Goal: Information Seeking & Learning: Learn about a topic

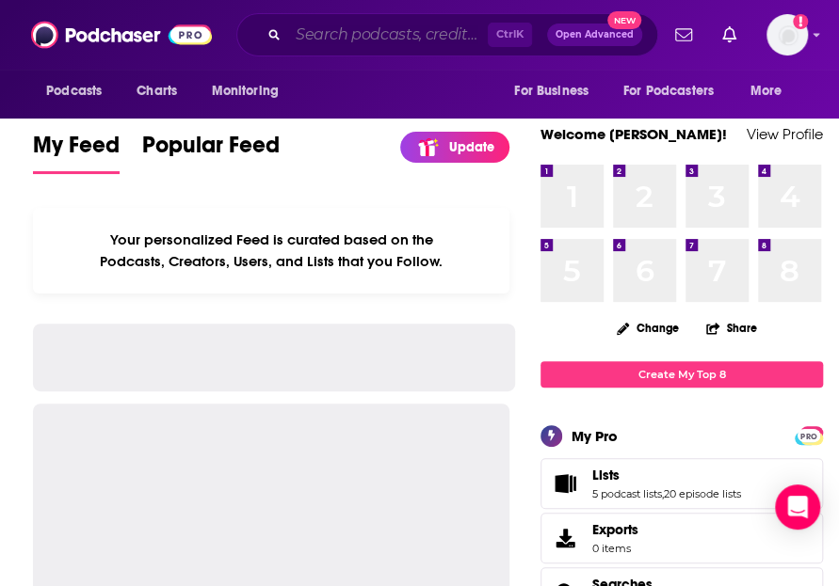
click at [405, 31] on input "Search podcasts, credits, & more..." at bounding box center [388, 35] width 200 height 30
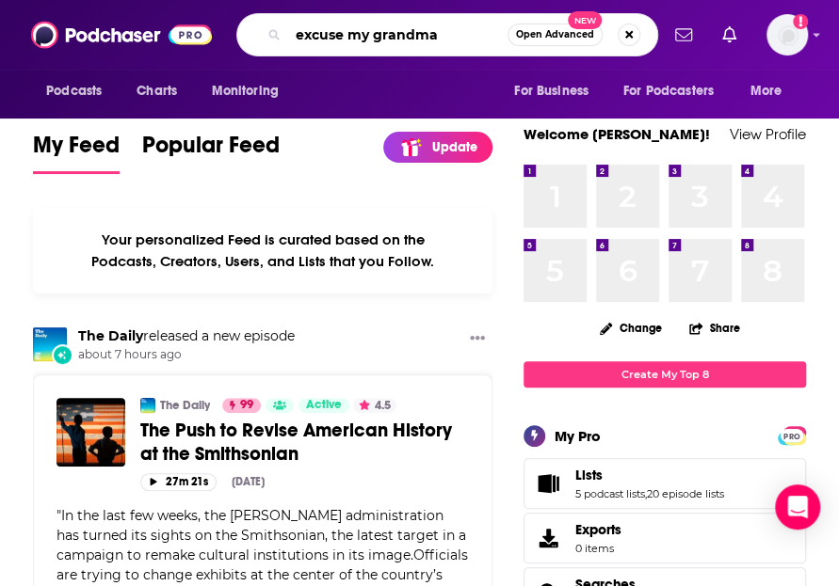
type input "excuse my grandma"
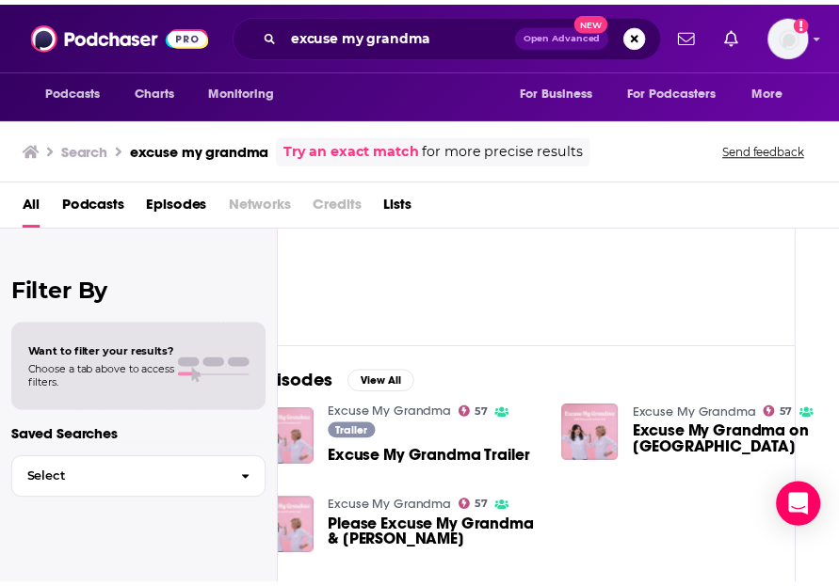
scroll to position [118, 47]
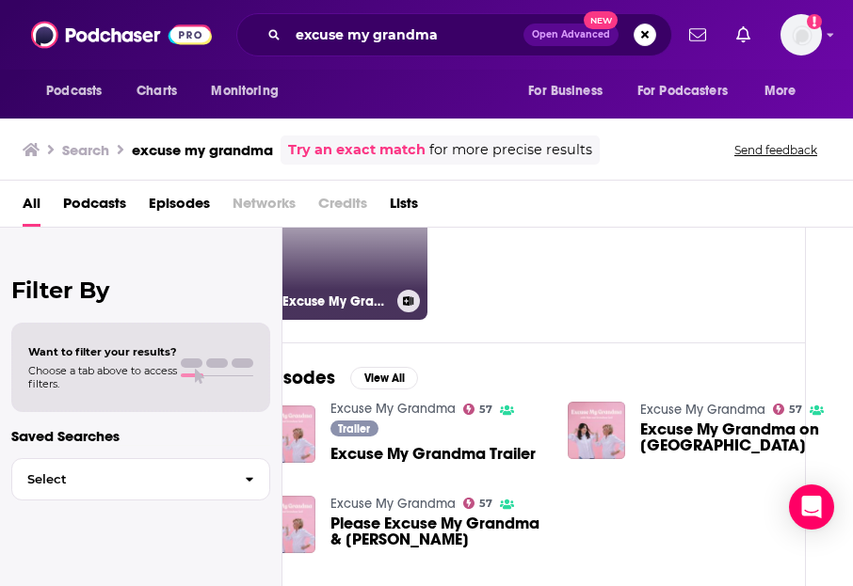
click at [346, 255] on link "57 Excuse My Grandma" at bounding box center [351, 244] width 152 height 152
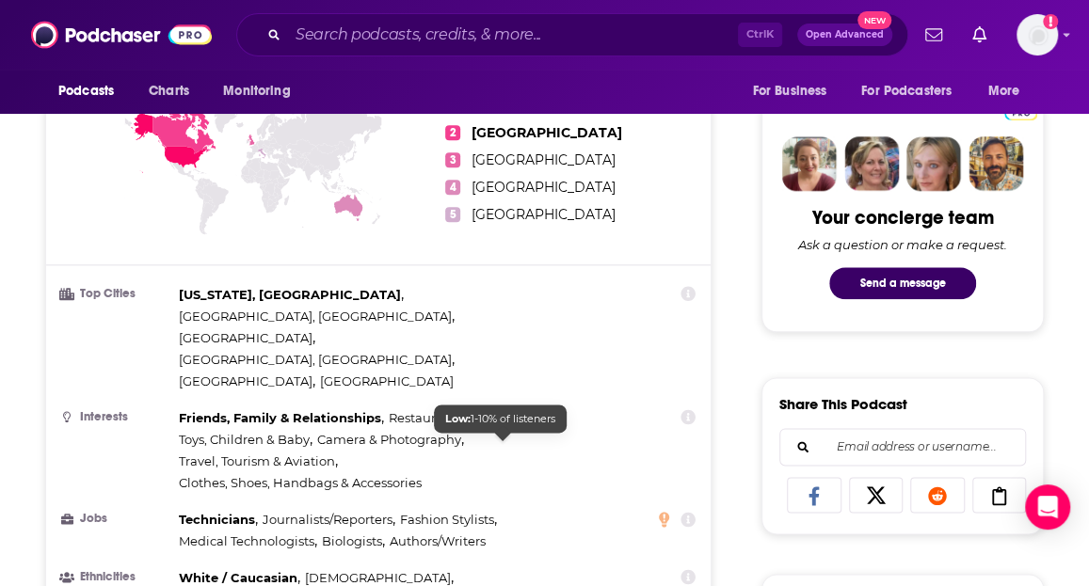
scroll to position [872, 0]
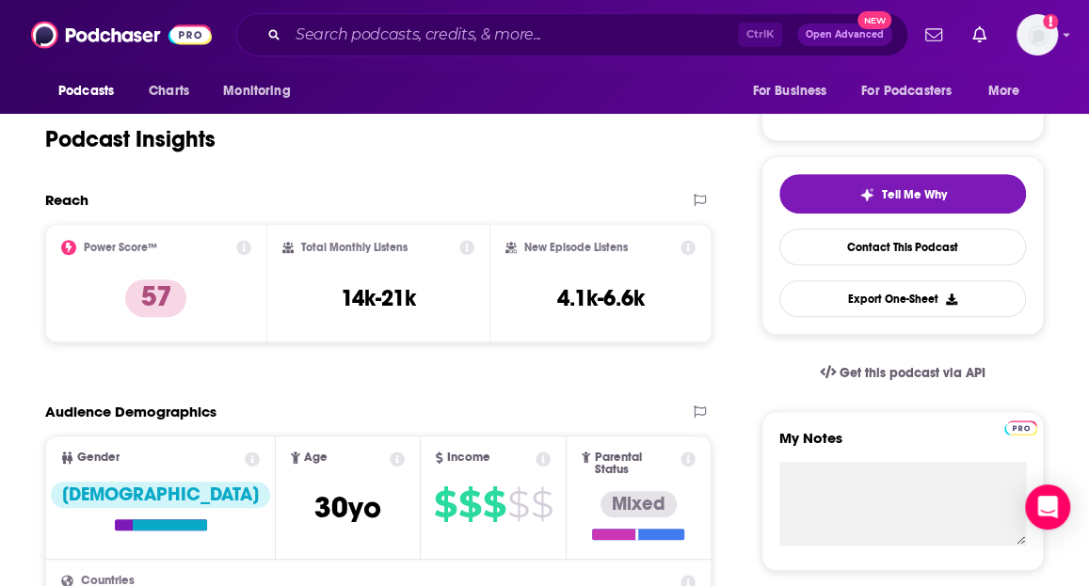
scroll to position [351, 0]
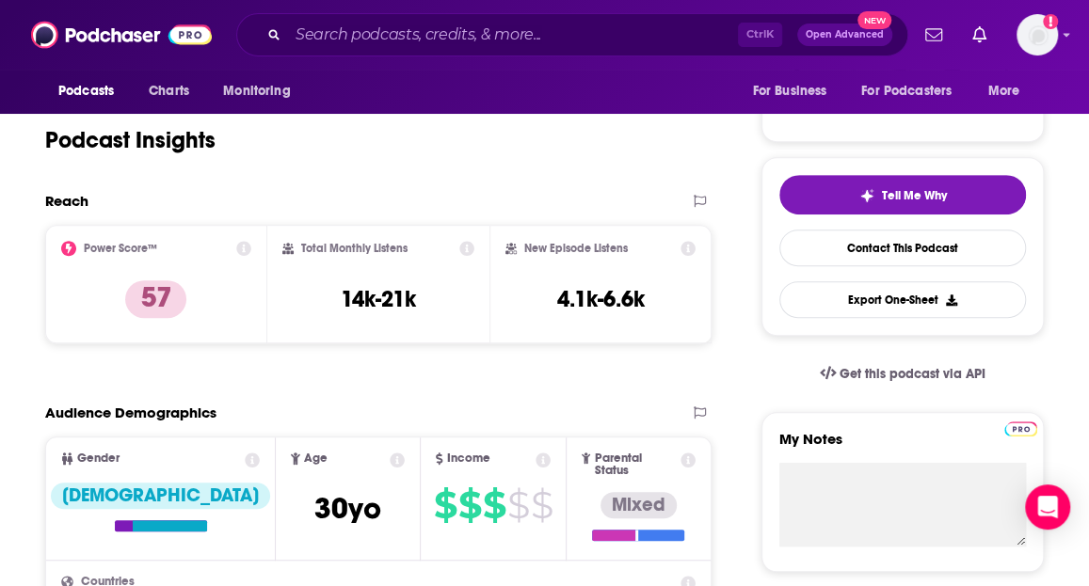
click at [0, 0] on p "Sponsors" at bounding box center [0, 0] width 0 height 0
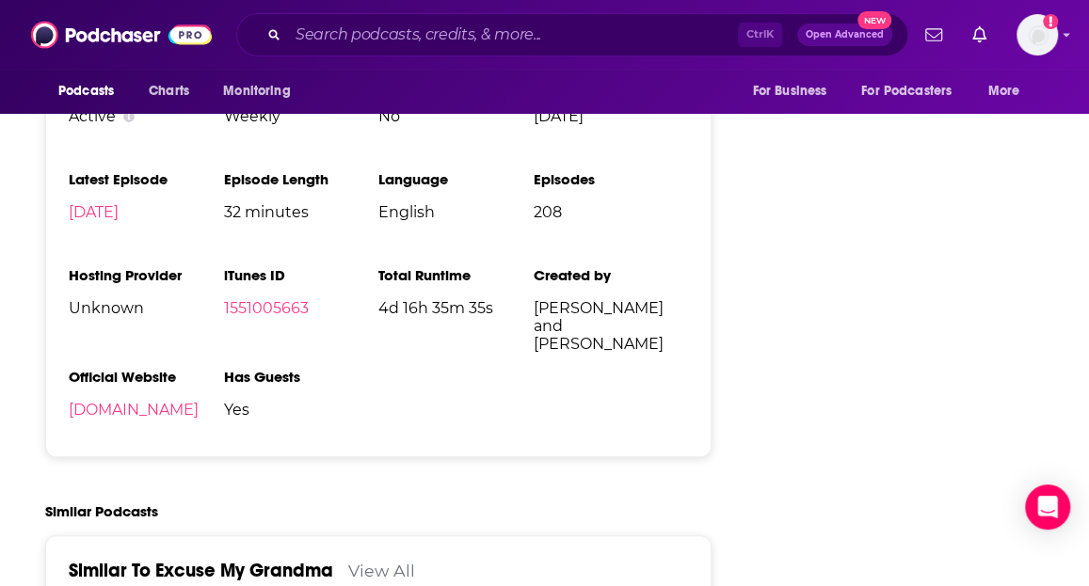
scroll to position [3360, 0]
